Goal: Task Accomplishment & Management: Manage account settings

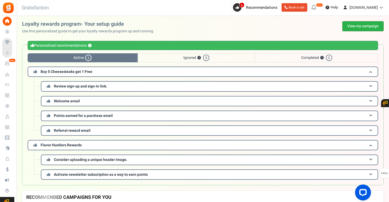
click at [352, 25] on link "View my campaign" at bounding box center [362, 26] width 41 height 10
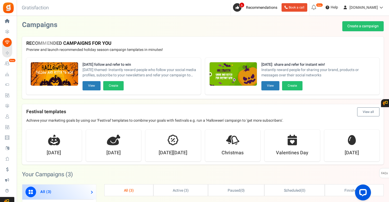
click at [143, 110] on h4 "Festival templates View all" at bounding box center [202, 111] width 353 height 9
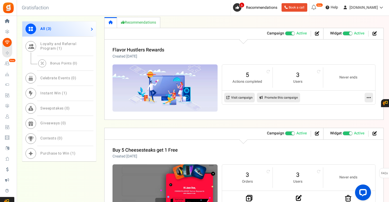
scroll to position [296, 0]
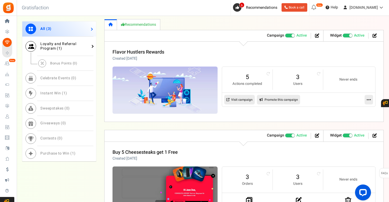
click at [51, 46] on span "Loyalty and Referral Program ( 1 )" at bounding box center [58, 46] width 36 height 10
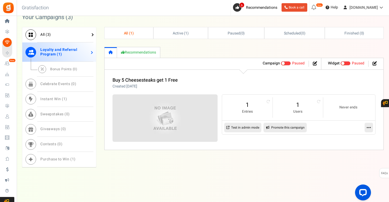
click at [49, 34] on span "3" at bounding box center [48, 35] width 2 height 6
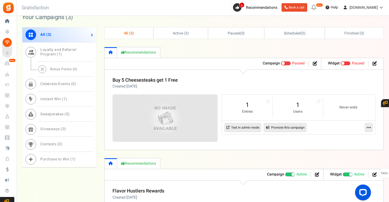
click at [102, 127] on div "All ( 3 ) Loyalty and Referral Program ( 1 ) Bonus Points ( 0 ) Celebrate Event…" at bounding box center [203, 194] width 362 height 334
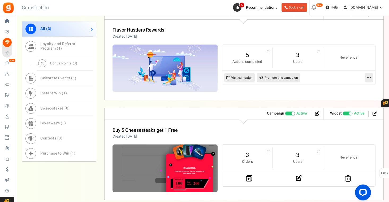
scroll to position [291, 0]
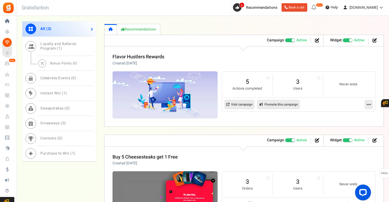
click at [100, 41] on div "All ( 3 ) Loyalty and Referral Program ( 1 ) Bonus Points ( 0 ) Celebrate Event…" at bounding box center [203, 60] width 362 height 334
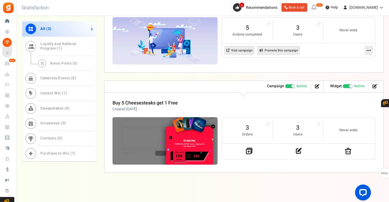
scroll to position [344, 0]
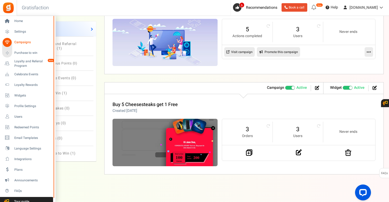
click at [24, 42] on span "Campaigns" at bounding box center [32, 42] width 37 height 5
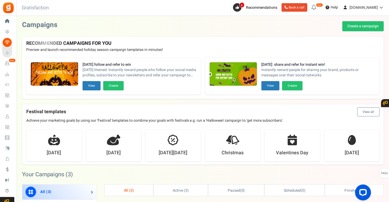
click at [72, 105] on div "Festival templates View all Achieve your marketing goals by using our 'Festival…" at bounding box center [203, 113] width 362 height 19
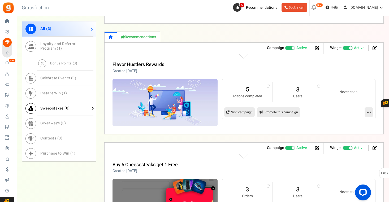
scroll to position [269, 0]
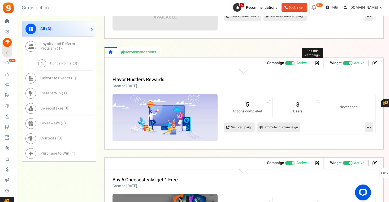
click at [316, 63] on icon at bounding box center [317, 63] width 4 height 4
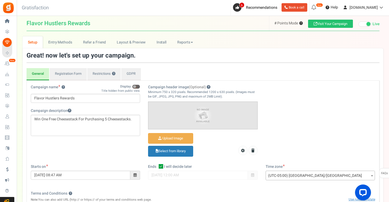
scroll to position [-8, 0]
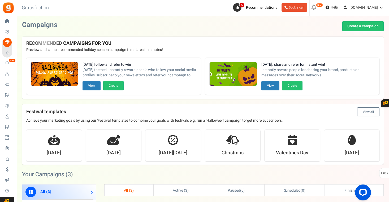
click at [188, 169] on div "Your Campaigns ( 3 )" at bounding box center [203, 175] width 362 height 12
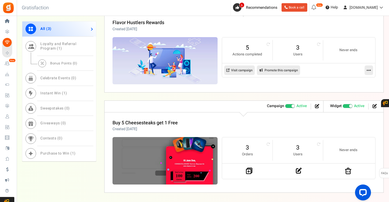
scroll to position [326, 0]
click at [328, 28] on div "Flavor Hustlers Rewards Created [DATE]" at bounding box center [243, 25] width 263 height 11
click at [101, 115] on div "All ( 3 ) Loyalty and Referral Program ( 1 ) Bonus Points ( 0 ) Celebrate Event…" at bounding box center [203, 25] width 362 height 334
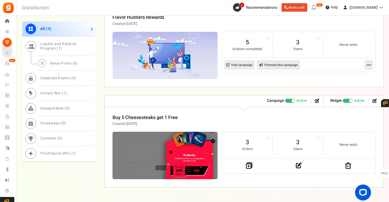
scroll to position [345, 0]
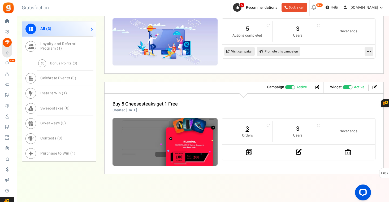
click at [246, 127] on link "3" at bounding box center [247, 129] width 40 height 8
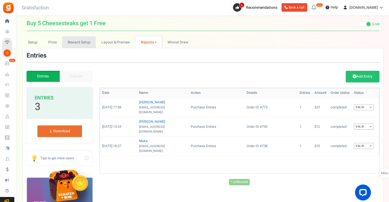
click at [80, 41] on link "Reward Setup" at bounding box center [79, 42] width 34 height 12
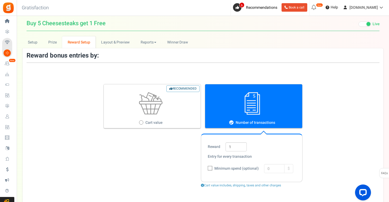
click at [93, 73] on div "Important! Changing the bonus entry reward method? Past entries will not be cha…" at bounding box center [203, 136] width 361 height 130
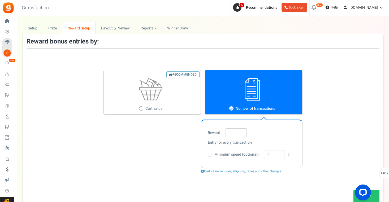
scroll to position [-1, 0]
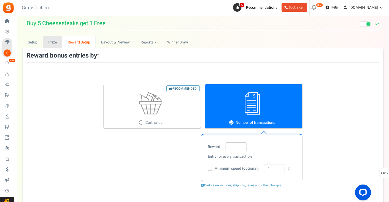
click at [50, 43] on link "Prize" at bounding box center [52, 42] width 19 height 12
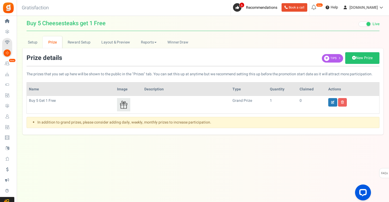
scroll to position [0, 0]
click at [37, 41] on link "Setup" at bounding box center [33, 42] width 20 height 12
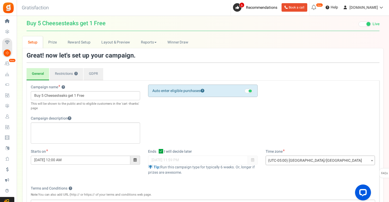
click at [162, 70] on ul "General Registration Form Restrictions ? GDPR" at bounding box center [203, 74] width 353 height 12
click at [95, 74] on link "GDPR" at bounding box center [94, 74] width 20 height 12
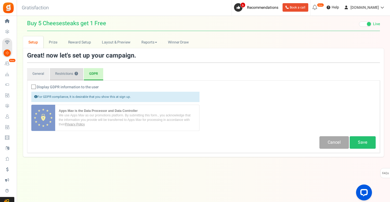
click at [69, 74] on link "Restrictions ?" at bounding box center [66, 74] width 33 height 12
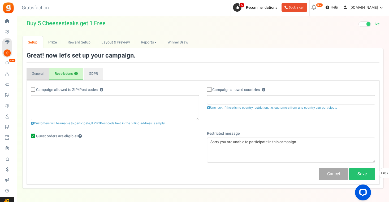
click at [33, 77] on link "General" at bounding box center [38, 74] width 22 height 12
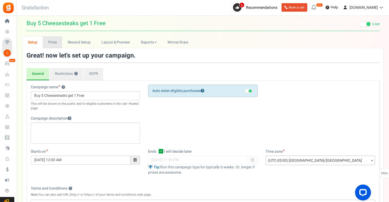
click at [55, 42] on link "Prize" at bounding box center [52, 42] width 19 height 12
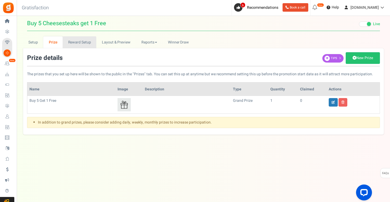
click at [71, 42] on link "Reward Setup" at bounding box center [80, 42] width 34 height 12
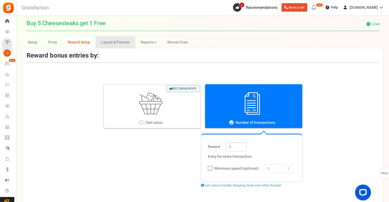
click at [116, 43] on link "Layout & Preview" at bounding box center [115, 42] width 40 height 12
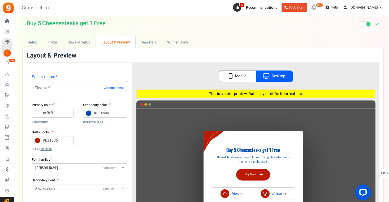
click at [118, 71] on div "Select theme Theme - 1 Change theme Primary color : #ffffff Default: #ffffff Se…" at bounding box center [80, 189] width 106 height 252
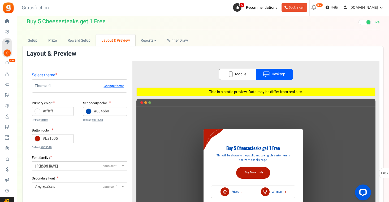
scroll to position [-1, 0]
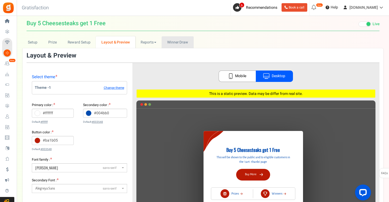
click at [170, 43] on span "Winner Draw" at bounding box center [177, 43] width 21 height 6
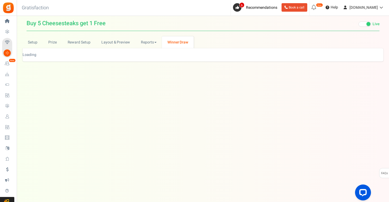
scroll to position [0, 0]
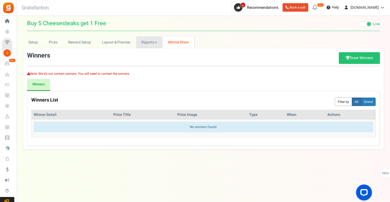
click at [146, 43] on link "Reports" at bounding box center [149, 42] width 27 height 12
click at [37, 42] on link "Setup" at bounding box center [33, 42] width 20 height 12
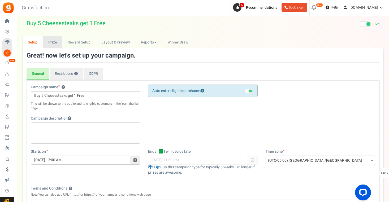
click at [48, 43] on link "Prize" at bounding box center [52, 42] width 19 height 12
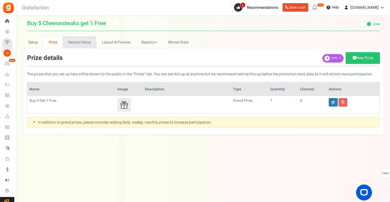
click at [70, 43] on link "Reward Setup" at bounding box center [80, 42] width 34 height 12
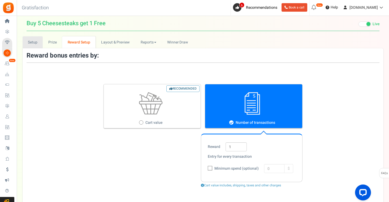
click at [33, 41] on link "Setup" at bounding box center [33, 42] width 20 height 12
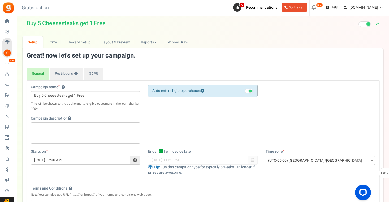
click at [132, 67] on div "General Registration Form Restrictions ? GDPR" at bounding box center [203, 66] width 353 height 28
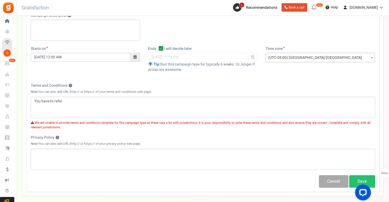
scroll to position [109, 0]
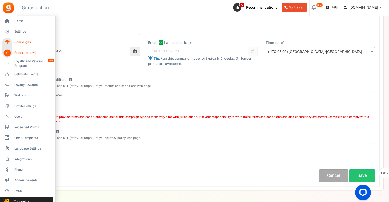
click at [21, 41] on span "Campaigns" at bounding box center [32, 42] width 37 height 5
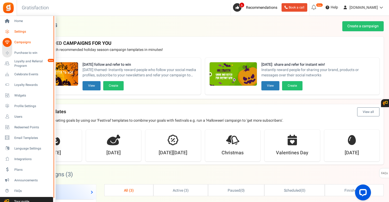
click at [20, 31] on span "Settings" at bounding box center [32, 31] width 37 height 5
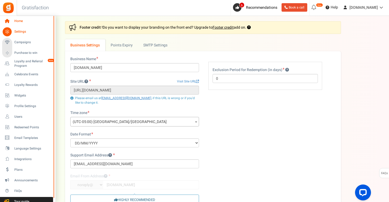
click at [19, 19] on span "Home" at bounding box center [32, 21] width 37 height 5
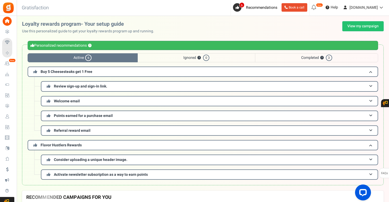
click at [29, 106] on div "Review sign-up and sign-in link. Customers must sign in or create an account on…" at bounding box center [203, 108] width 350 height 55
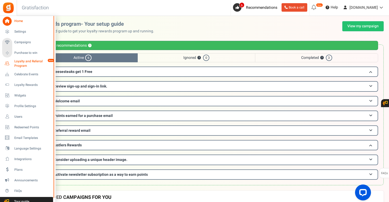
click at [21, 62] on span "Loyalty and Referral Program" at bounding box center [33, 63] width 39 height 9
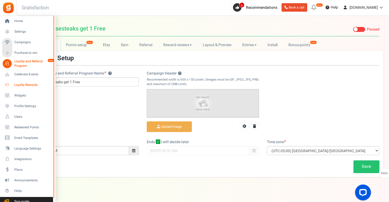
click at [19, 86] on span "Loyalty Rewards" at bounding box center [32, 85] width 37 height 5
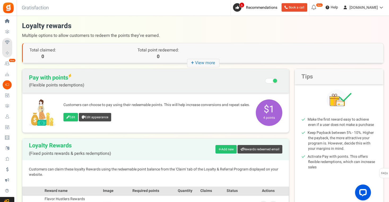
click at [138, 119] on div "Edit Edit appearance" at bounding box center [156, 118] width 187 height 10
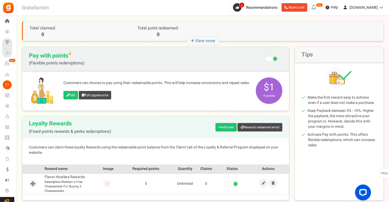
scroll to position [29, 0]
